Goal: Check status: Check status

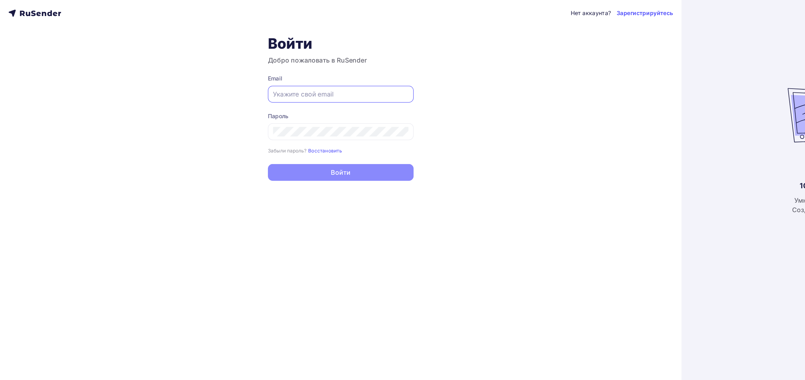
click at [233, 80] on div at bounding box center [268, 74] width 115 height 13
click at [229, 75] on input "text" at bounding box center [268, 74] width 107 height 8
paste input "[EMAIL_ADDRESS][DOMAIN_NAME]"
type input "[EMAIL_ADDRESS][DOMAIN_NAME]"
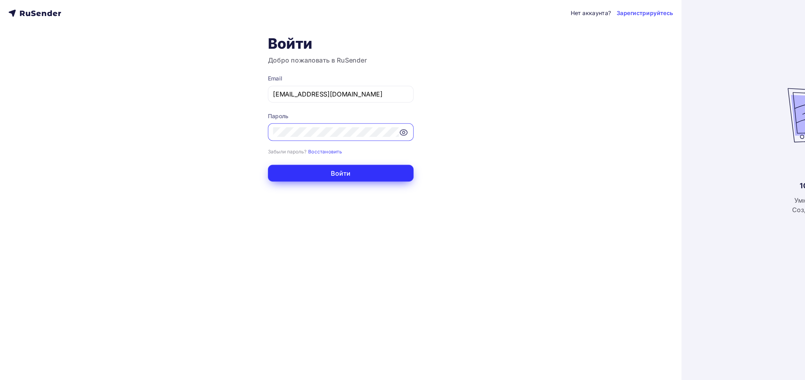
click at [229, 140] on button "Войти" at bounding box center [268, 136] width 115 height 13
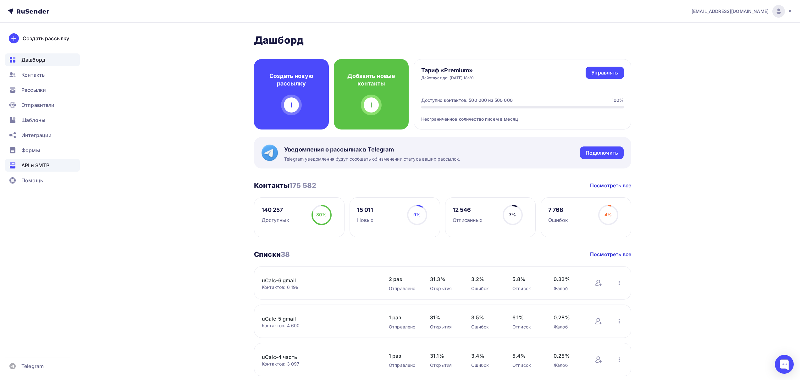
click at [45, 164] on span "API и SMTP" at bounding box center [35, 166] width 28 height 8
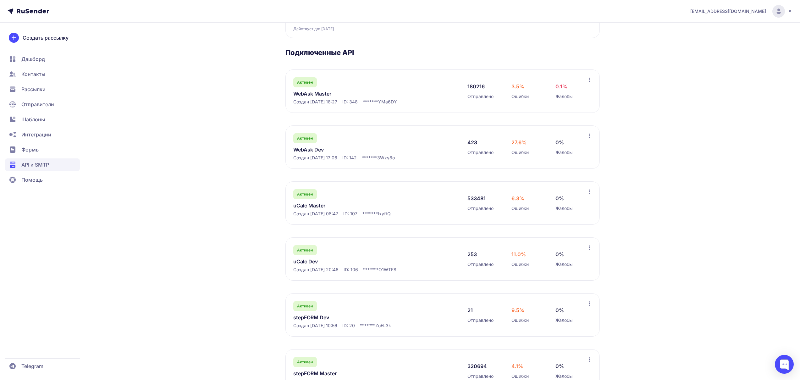
scroll to position [110, 0]
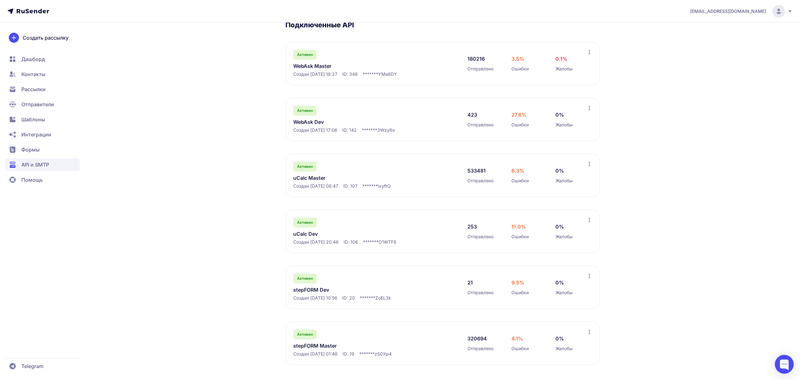
click at [380, 173] on div "Активен uCalc Master Создан 08.08.2023, 08:47 ID: 107 ******* IxyftQ" at bounding box center [374, 176] width 162 height 28
click at [590, 162] on icon at bounding box center [589, 164] width 5 height 5
drag, startPoint x: 353, startPoint y: 191, endPoint x: 340, endPoint y: 187, distance: 13.4
click at [347, 190] on div "Активен uCalc Master Создан 08.08.2023, 08:47 ID: 107 ******* IxyftQ 533481 Отп…" at bounding box center [443, 175] width 314 height 43
click at [319, 176] on link "uCalc Master" at bounding box center [357, 178] width 129 height 8
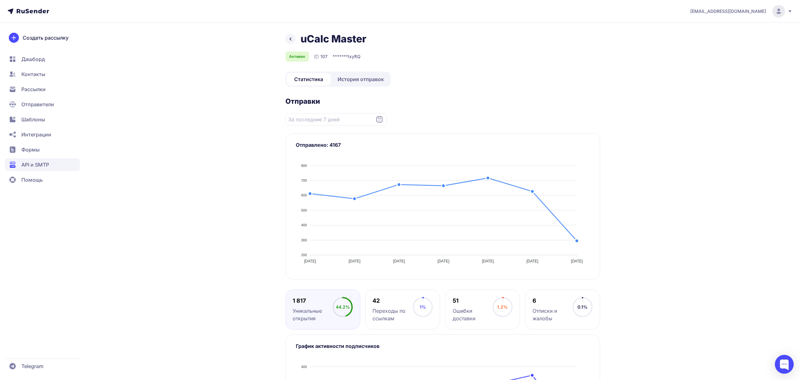
click at [343, 75] on link "История отправок" at bounding box center [361, 79] width 58 height 13
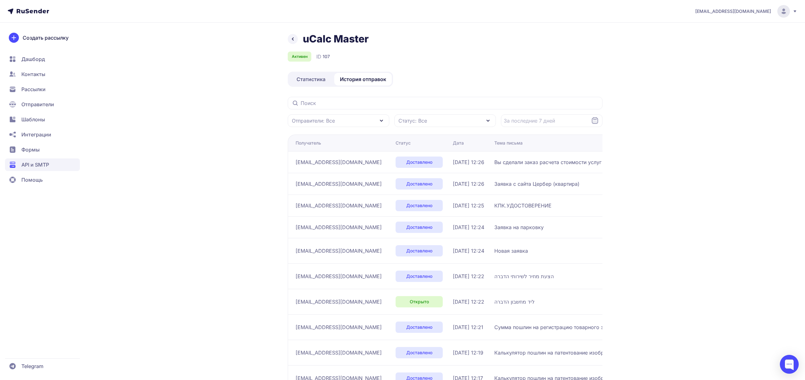
click at [387, 95] on div "uCalc Master Активен ID 107 Статистика История отправок Отправители: Все Статус…" at bounding box center [445, 231] width 315 height 397
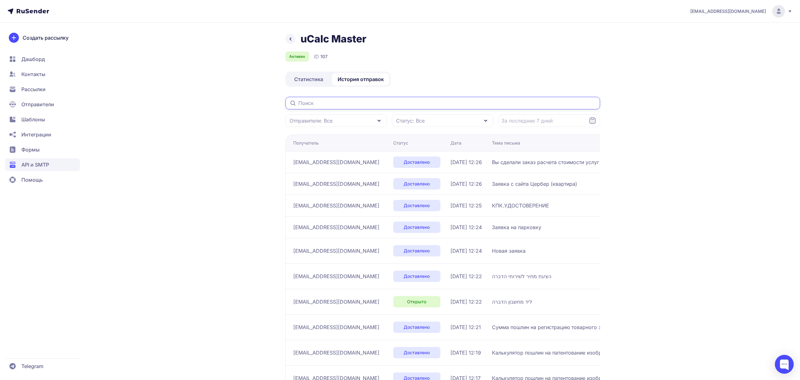
click at [394, 99] on input "text" at bounding box center [443, 103] width 315 height 13
paste input "renaatvermeersch@gmail.com"
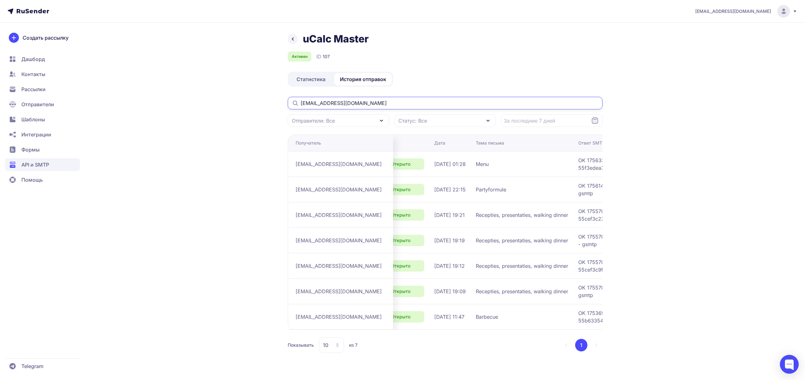
scroll to position [0, 19]
type input "renaatvermeersch@gmail.com"
click at [434, 141] on div "Дата" at bounding box center [439, 143] width 11 height 6
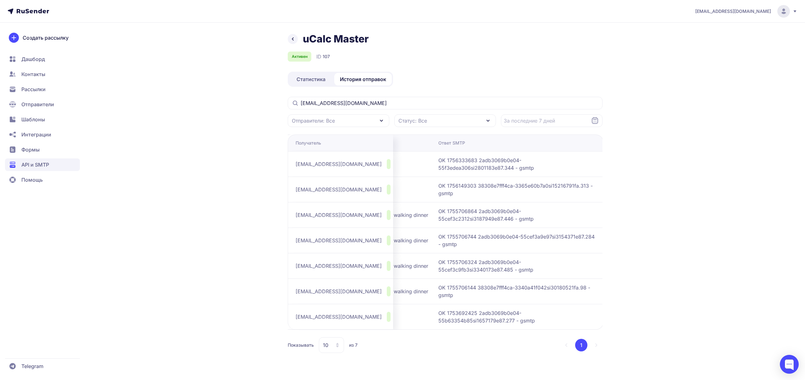
scroll to position [0, 0]
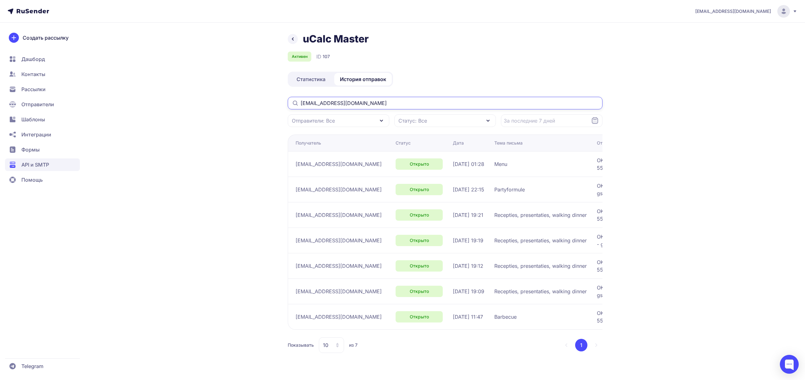
click at [340, 107] on input "renaatvermeersch@gmail.com" at bounding box center [445, 103] width 315 height 13
drag, startPoint x: 187, startPoint y: 201, endPoint x: 132, endPoint y: 182, distance: 58.0
click at [171, 197] on div "joshgrizzli@gmail.com uCalc Master Активен ID 107 Статистика История отправок r…" at bounding box center [402, 190] width 805 height 380
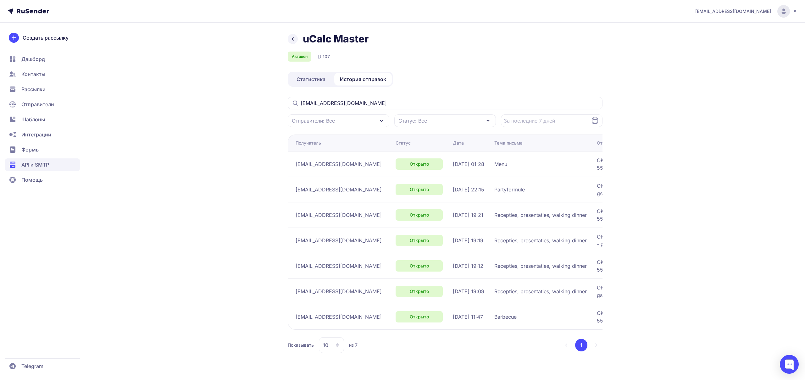
click at [797, 14] on header "[EMAIL_ADDRESS][DOMAIN_NAME]" at bounding box center [402, 11] width 805 height 23
click at [790, 8] on icon at bounding box center [783, 11] width 13 height 13
click at [619, 68] on div "uCalc Master Активен ID 107 Статистика История отправок renaatvermeersch@gmail.…" at bounding box center [402, 201] width 453 height 336
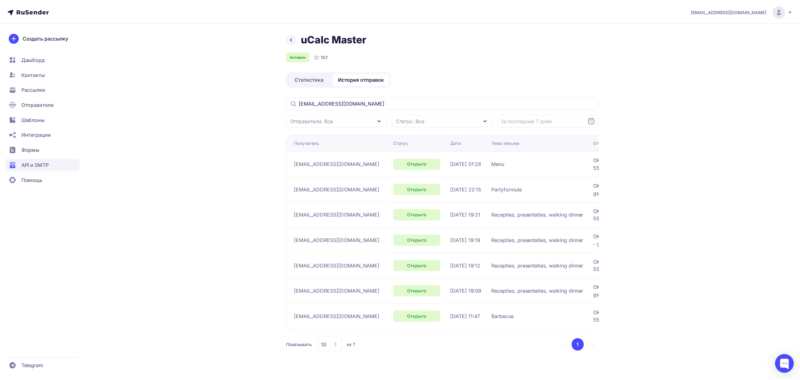
scroll to position [0, 83]
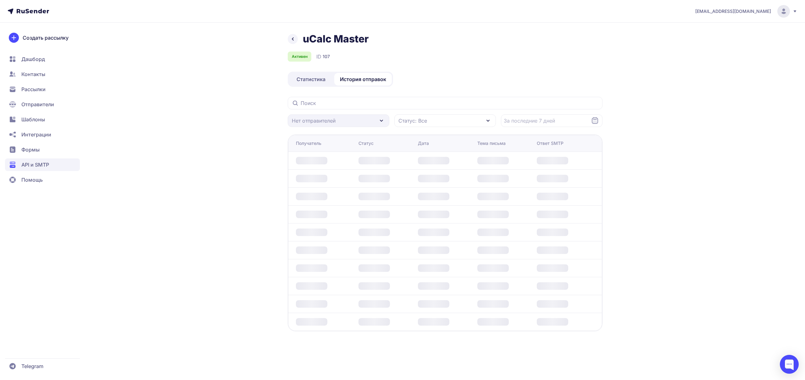
click at [297, 37] on link at bounding box center [293, 39] width 10 height 10
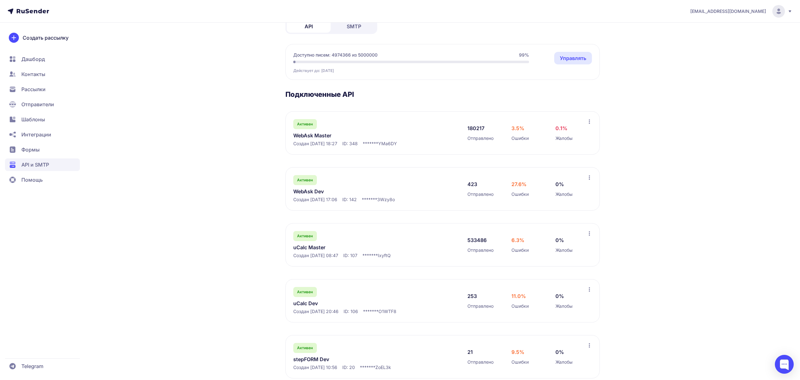
scroll to position [47, 0]
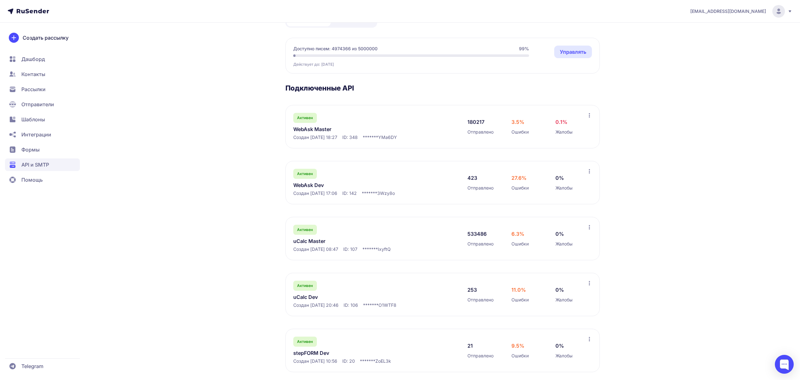
click at [304, 245] on div "Активен uCalc Master Создан 08.08.2023, 08:47 ID: 107 ******* IxyftQ" at bounding box center [374, 239] width 162 height 28
click at [302, 243] on link "uCalc Master" at bounding box center [357, 241] width 129 height 8
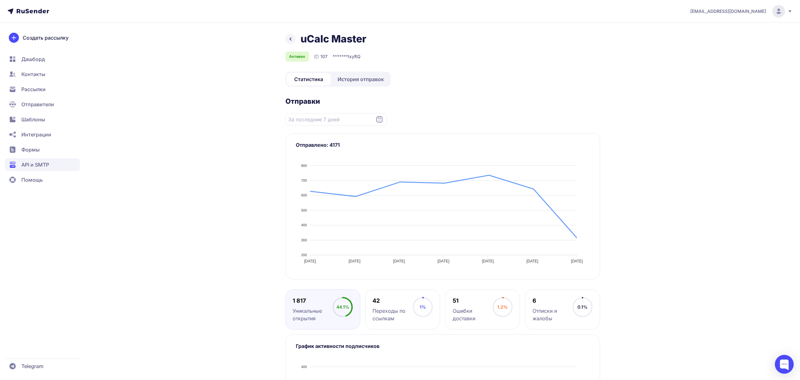
click at [348, 80] on span "История отправок" at bounding box center [361, 79] width 46 height 8
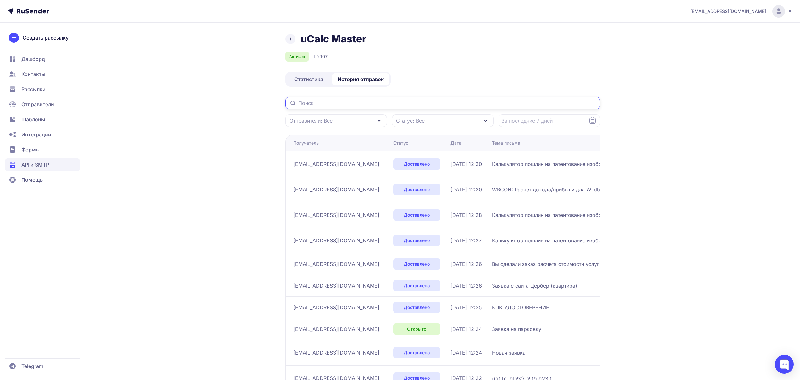
click at [322, 103] on input "text" at bounding box center [443, 103] width 315 height 13
paste input "renaat.vermeersch2@telenet.be"
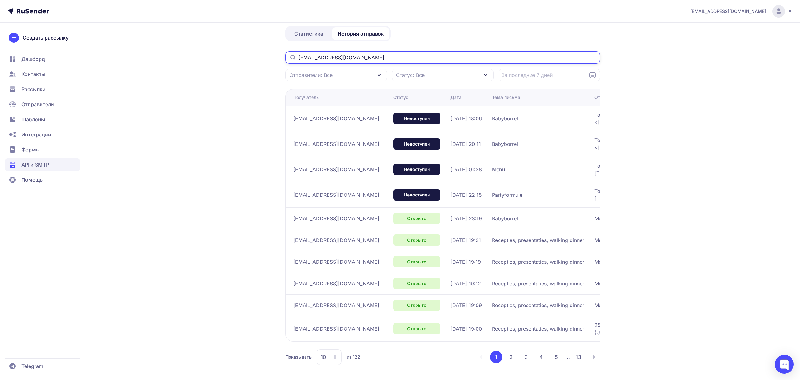
type input "renaat.vermeersch2@telenet.be"
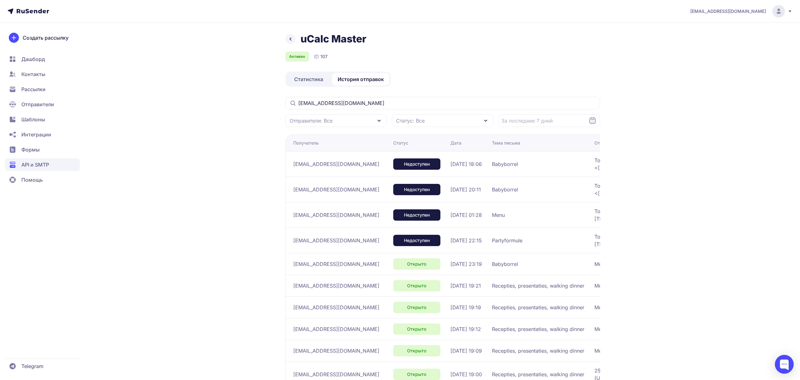
click at [359, 161] on span "renaat.vermeersch2@telenet.be" at bounding box center [336, 164] width 86 height 8
click at [393, 166] on div "Недоступен" at bounding box center [416, 163] width 47 height 11
